Goal: Task Accomplishment & Management: Manage account settings

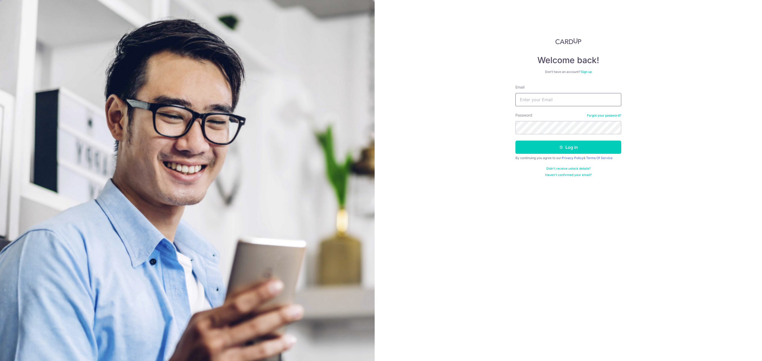
type input "[PERSON_NAME][EMAIL_ADDRESS][DOMAIN_NAME]"
click at [582, 152] on button "Log in" at bounding box center [568, 147] width 106 height 13
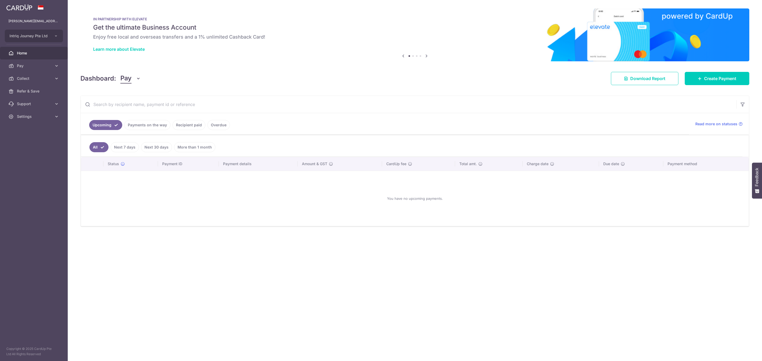
click at [140, 80] on div "Dashboard: Pay Pay Collect Download Report Download Report Create Payment" at bounding box center [414, 77] width 669 height 15
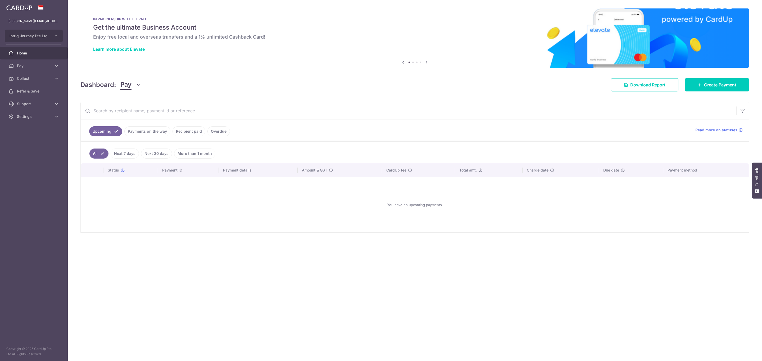
click at [137, 83] on icon "button" at bounding box center [138, 84] width 5 height 5
click at [140, 113] on link "Collect" at bounding box center [148, 112] width 55 height 13
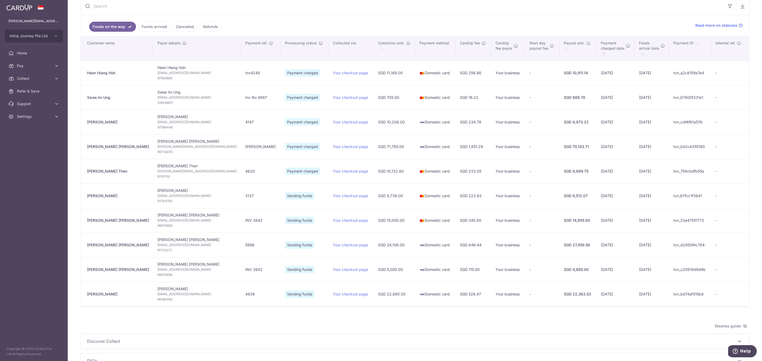
scroll to position [25, 0]
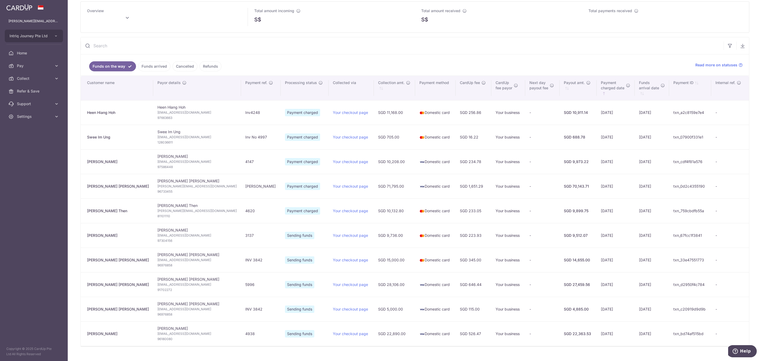
type input "September 2025"
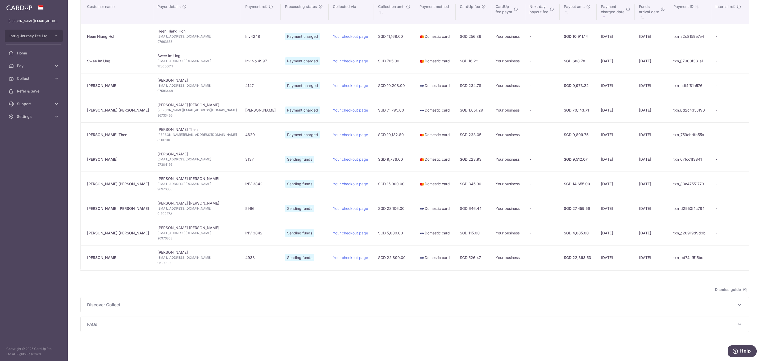
scroll to position [104, 0]
drag, startPoint x: 552, startPoint y: 157, endPoint x: 574, endPoint y: 156, distance: 22.0
click at [574, 157] on div "SGD 9,512.07" at bounding box center [578, 159] width 29 height 5
